Goal: Task Accomplishment & Management: Manage account settings

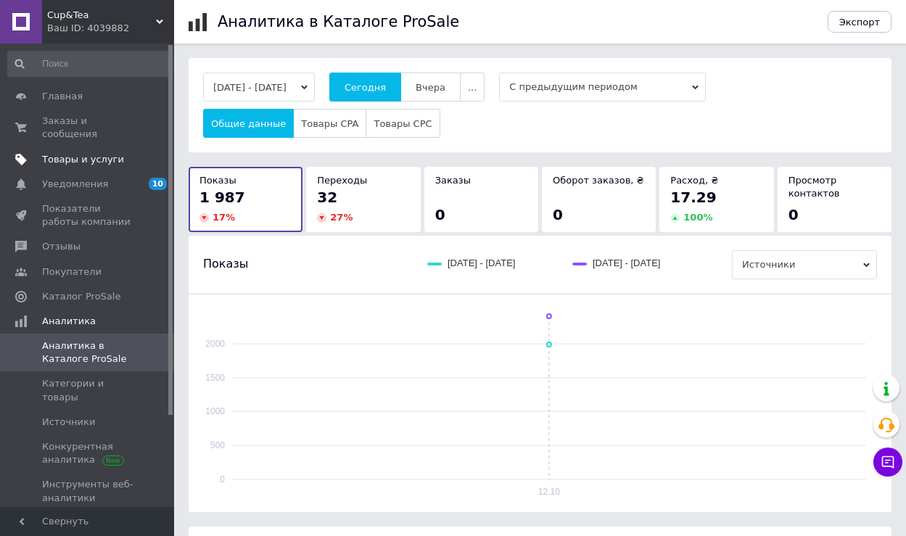
scroll to position [145, 0]
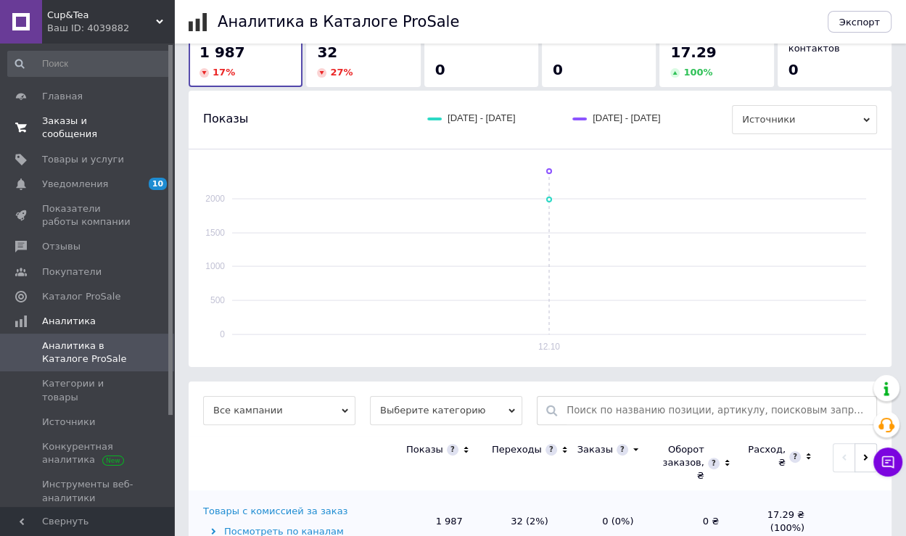
click at [97, 121] on span "Заказы и сообщения" at bounding box center [88, 128] width 92 height 26
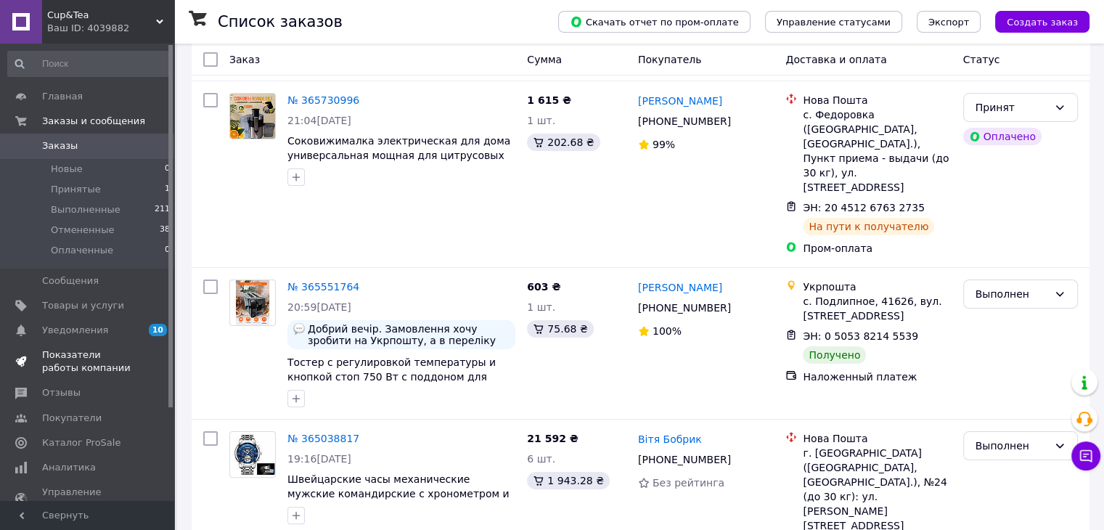
scroll to position [218, 0]
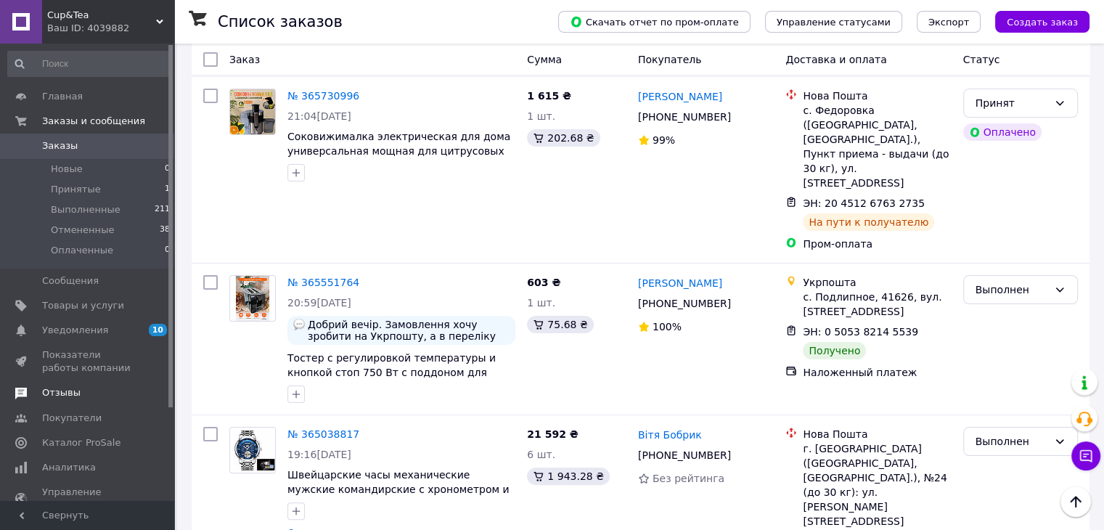
click at [70, 392] on span "Отзывы" at bounding box center [61, 392] width 38 height 13
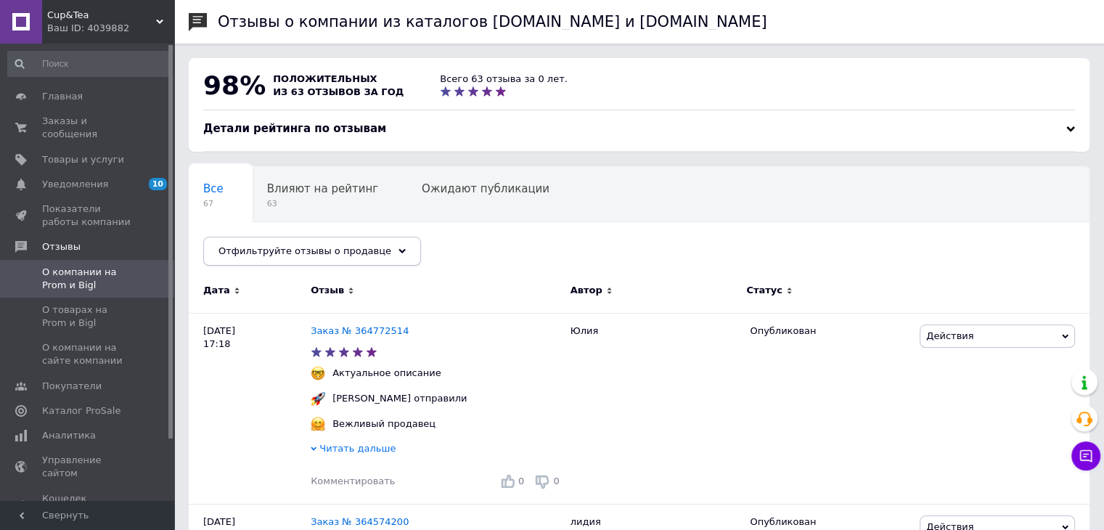
click at [320, 255] on span "Отфильтруйте отзывы о продавце" at bounding box center [304, 250] width 173 height 11
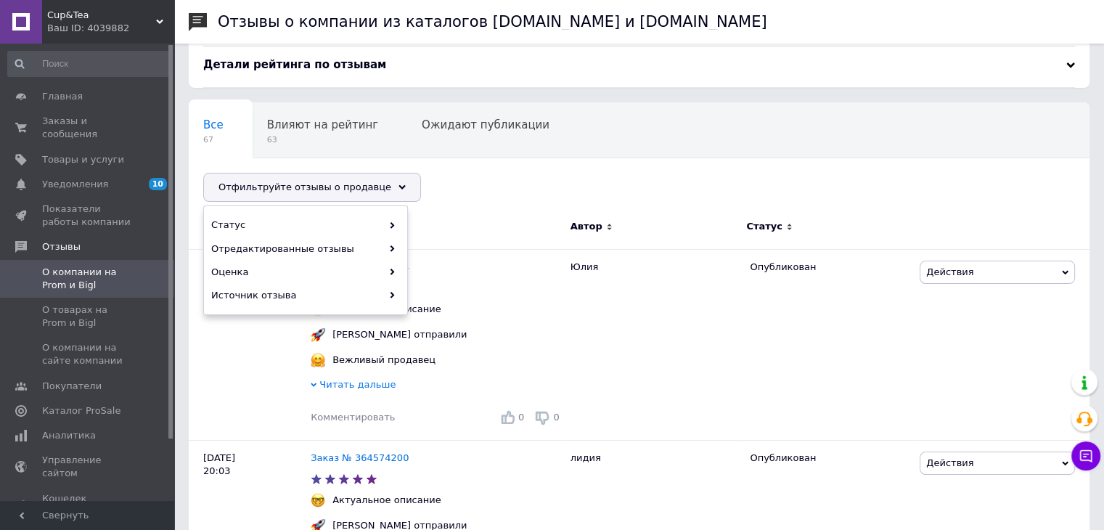
scroll to position [73, 0]
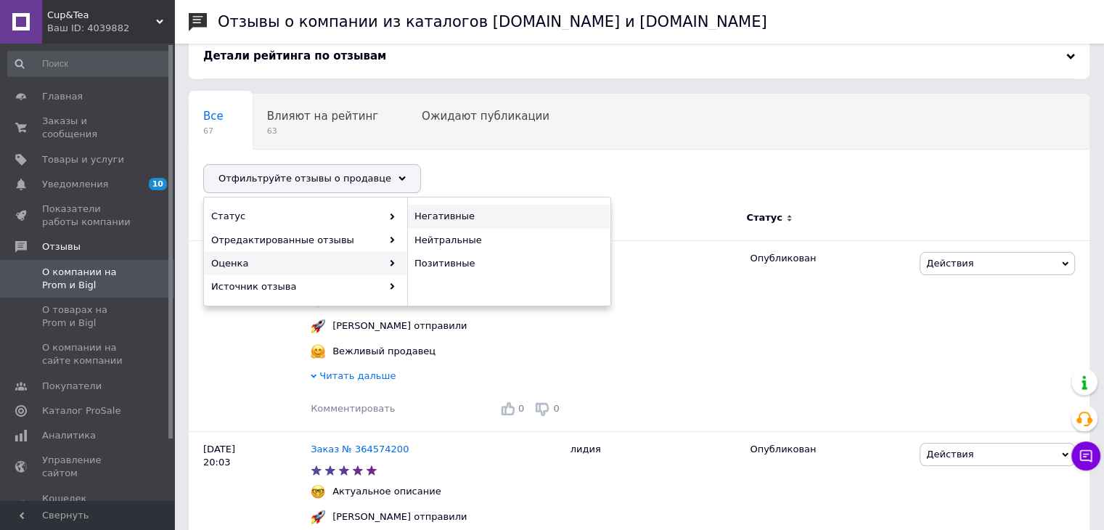
click at [445, 218] on span "Негативные" at bounding box center [506, 216] width 185 height 13
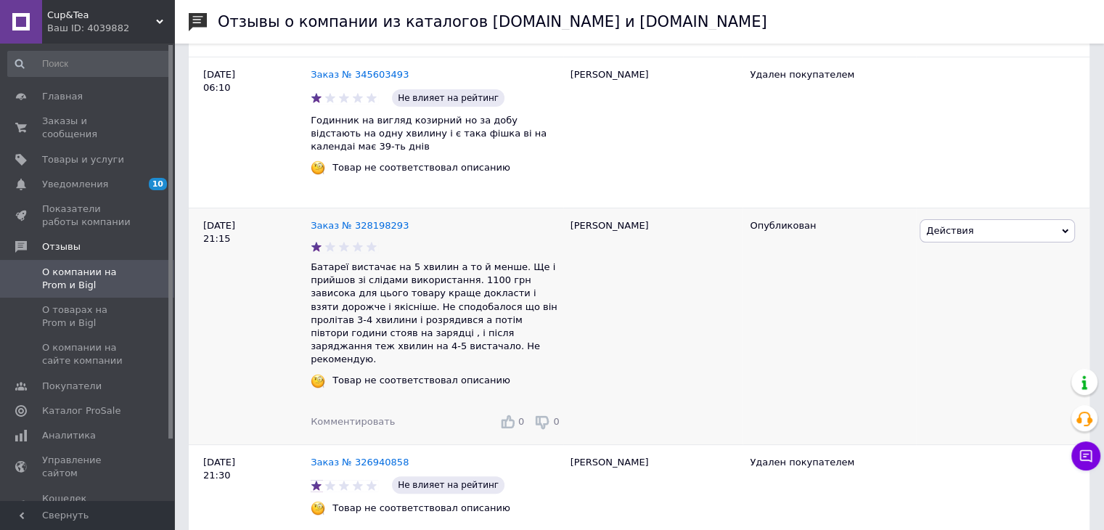
scroll to position [290, 0]
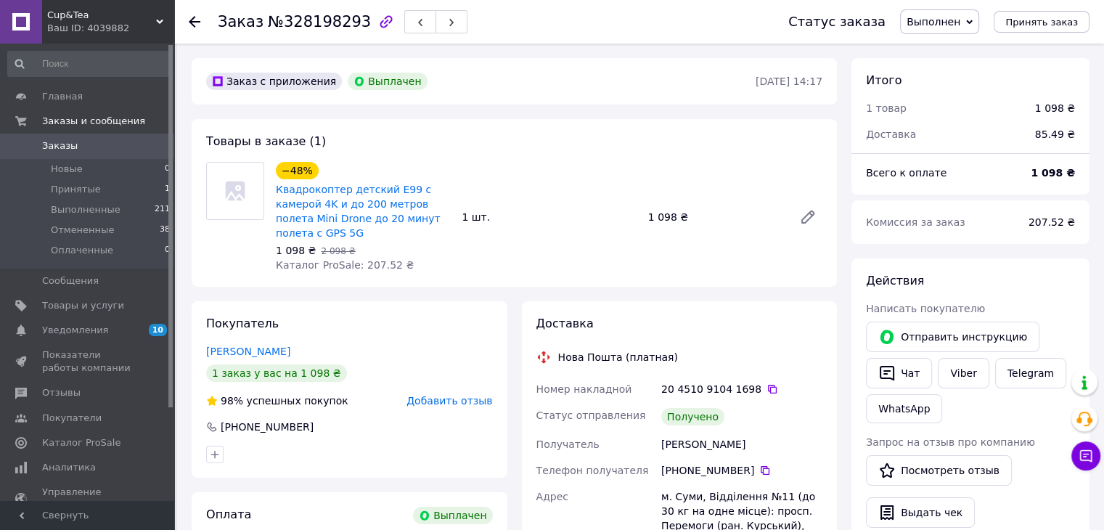
scroll to position [73, 0]
